Goal: Information Seeking & Learning: Learn about a topic

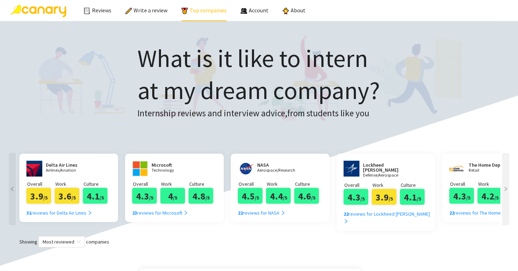
click at [201, 14] on link "Top companies" at bounding box center [204, 10] width 45 height 7
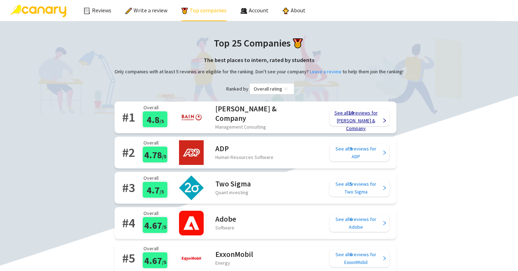
click at [350, 121] on div "See all 10 reviews for Bain & Company" at bounding box center [356, 120] width 50 height 23
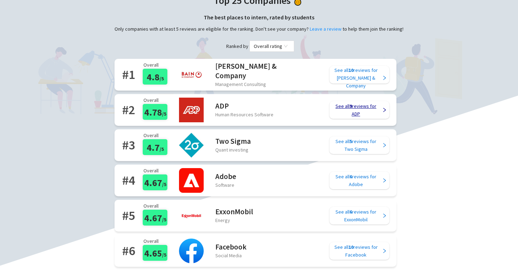
scroll to position [50, 0]
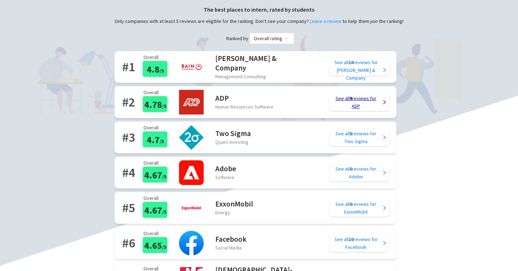
click at [360, 100] on div "See all 9 reviews for ADP" at bounding box center [356, 102] width 50 height 16
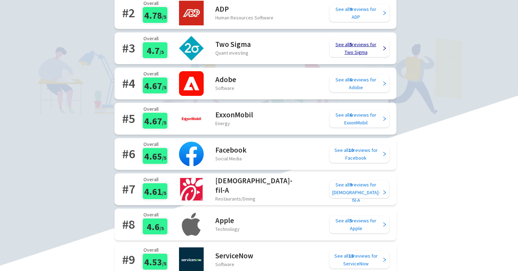
scroll to position [146, 0]
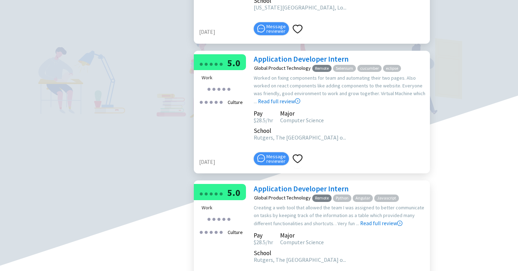
scroll to position [578, 0]
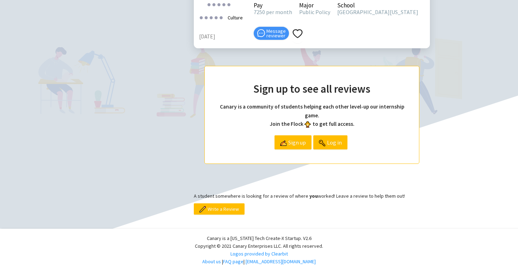
scroll to position [666, 0]
